Goal: Task Accomplishment & Management: Use online tool/utility

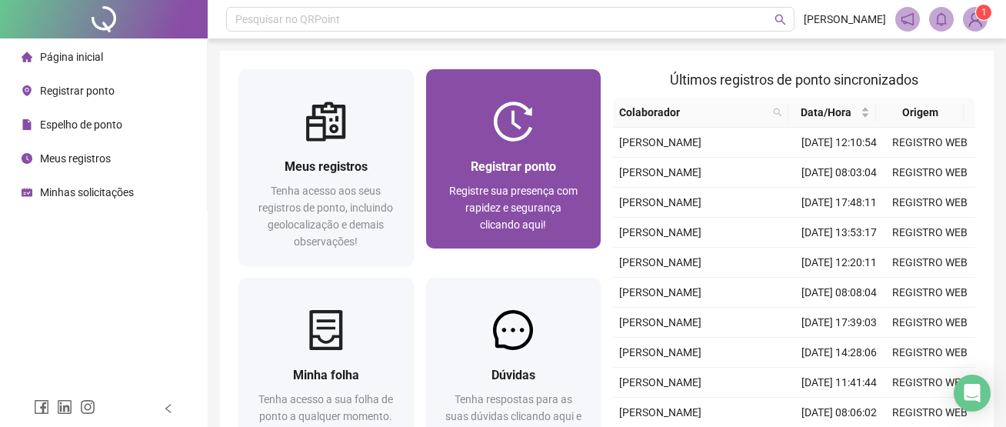
click at [515, 133] on img at bounding box center [513, 122] width 40 height 40
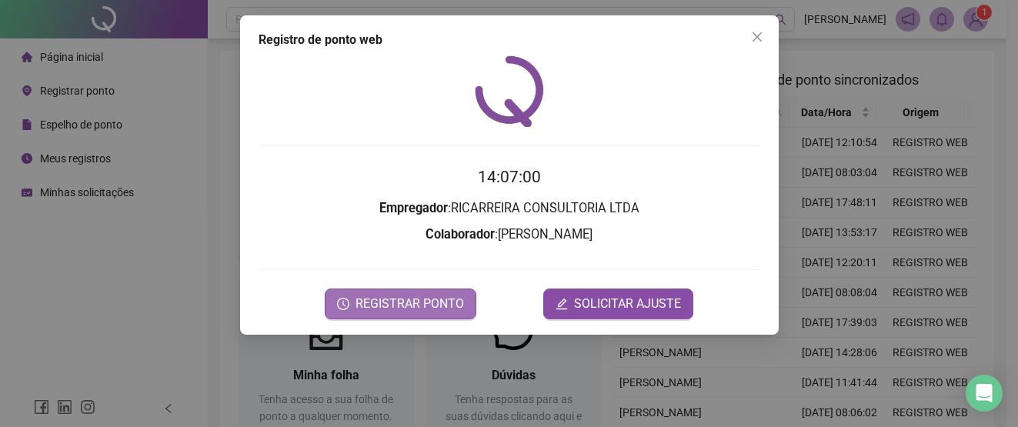
click at [405, 306] on span "REGISTRAR PONTO" at bounding box center [409, 304] width 108 height 18
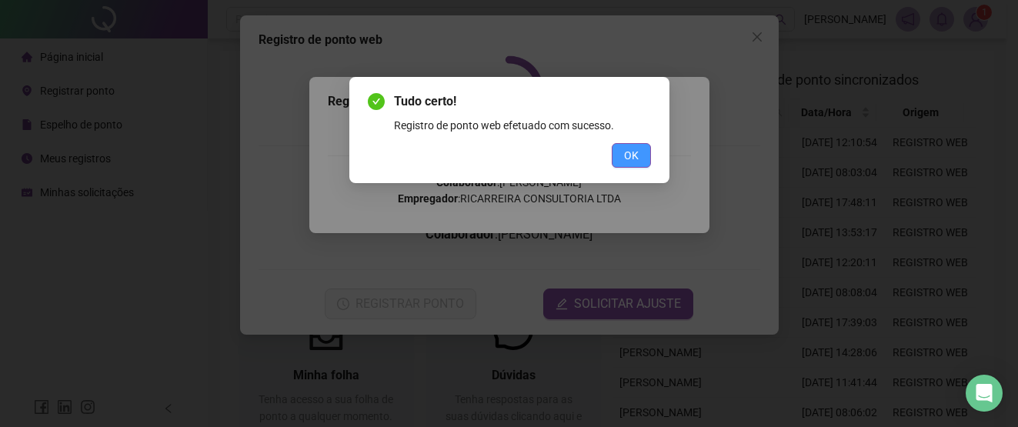
click at [625, 157] on span "OK" at bounding box center [631, 155] width 15 height 17
click at [625, 157] on div "Tudo certo! Registro de ponto web efetuado com sucesso. OK" at bounding box center [509, 213] width 1018 height 427
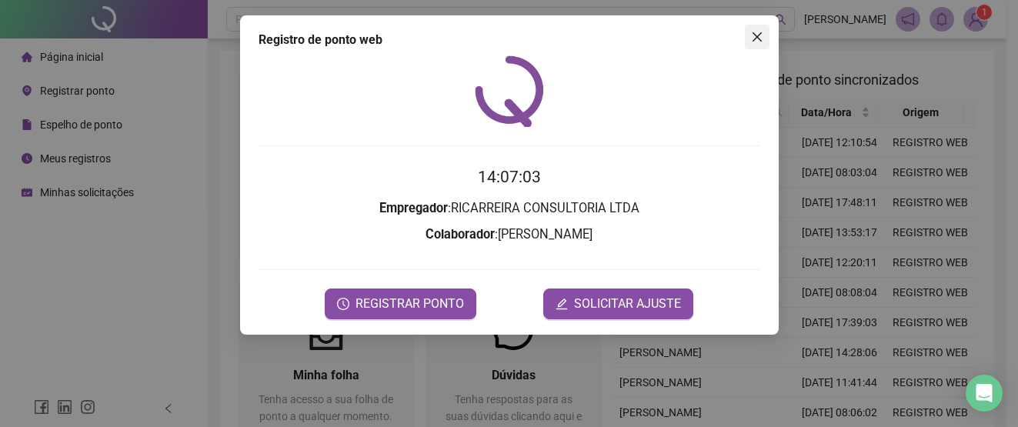
click at [760, 38] on icon "close" at bounding box center [757, 37] width 12 height 12
click at [760, 38] on div "Pesquisar no QRPoint Carlos Neto 1 Meus registros Tenha acesso aos seus registr…" at bounding box center [607, 274] width 799 height 548
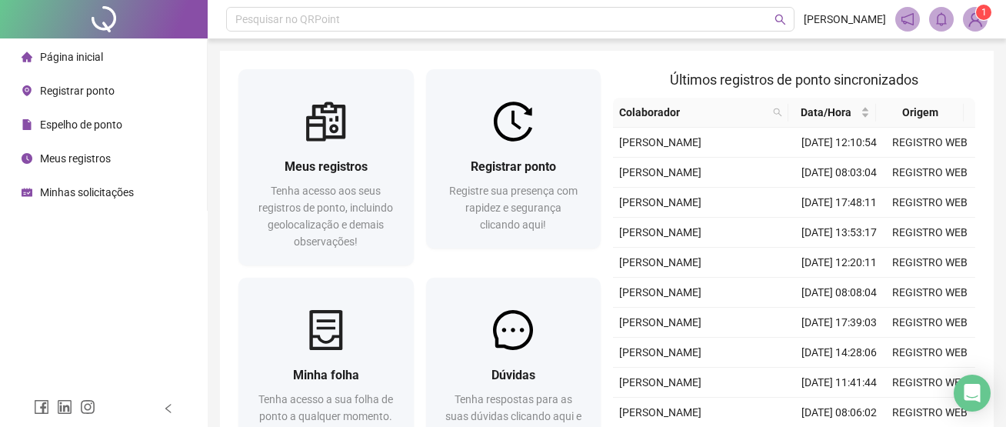
click at [672, 43] on div "Pesquisar no QRPoint Carlos Neto 1 Meus registros Tenha acesso aos seus registr…" at bounding box center [607, 274] width 799 height 548
